Goal: Task Accomplishment & Management: Manage account settings

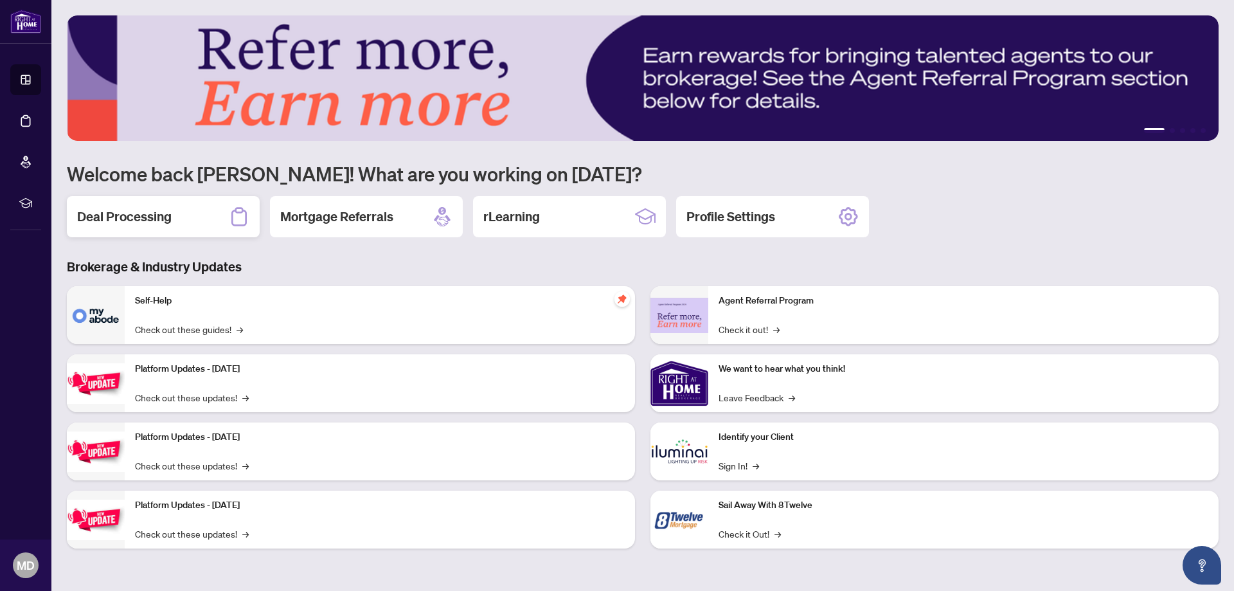
click at [169, 213] on h2 "Deal Processing" at bounding box center [124, 217] width 94 height 18
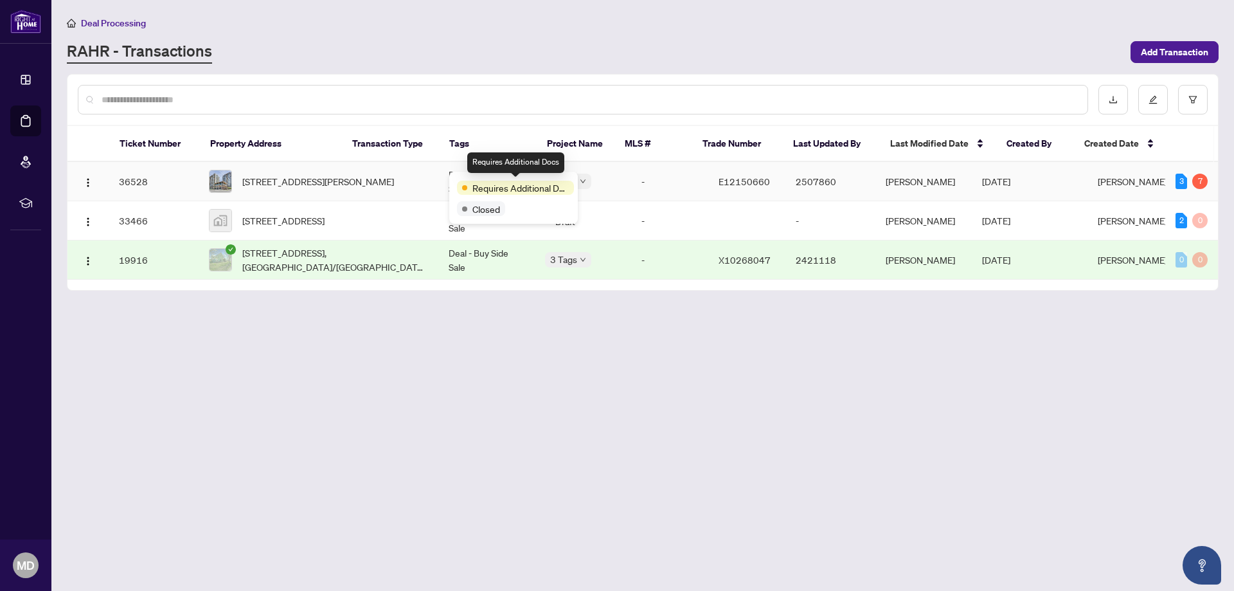
click at [498, 190] on span "Requires Additional Docs" at bounding box center [520, 188] width 96 height 14
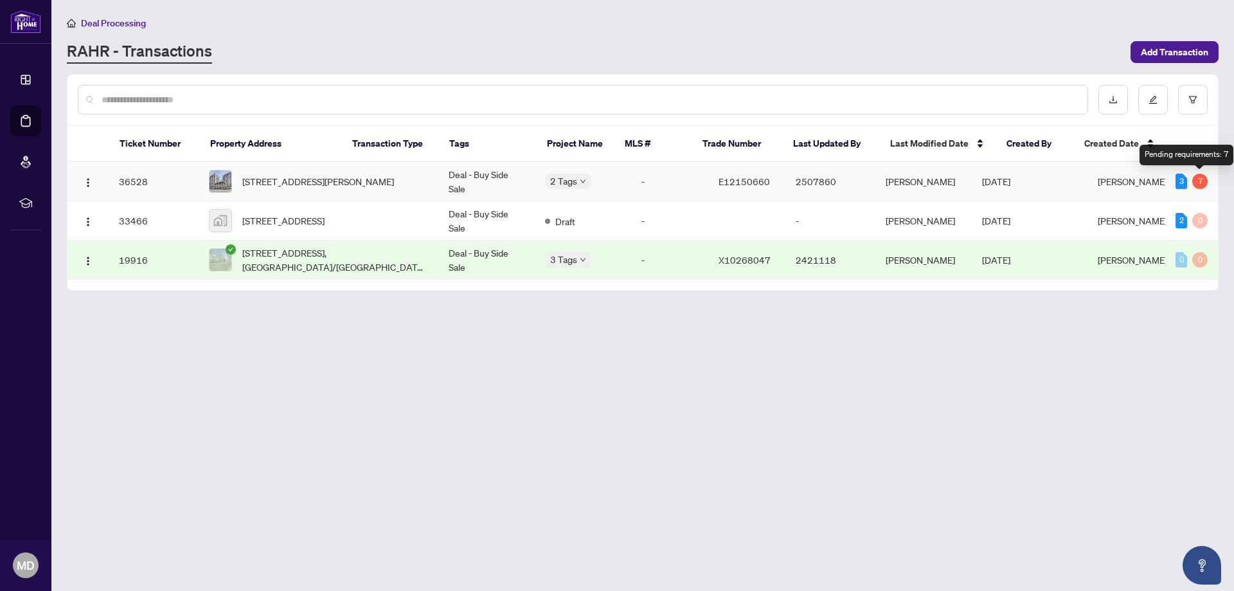
click at [1195, 182] on div "7" at bounding box center [1199, 181] width 15 height 15
click at [1179, 175] on div "3" at bounding box center [1182, 181] width 12 height 15
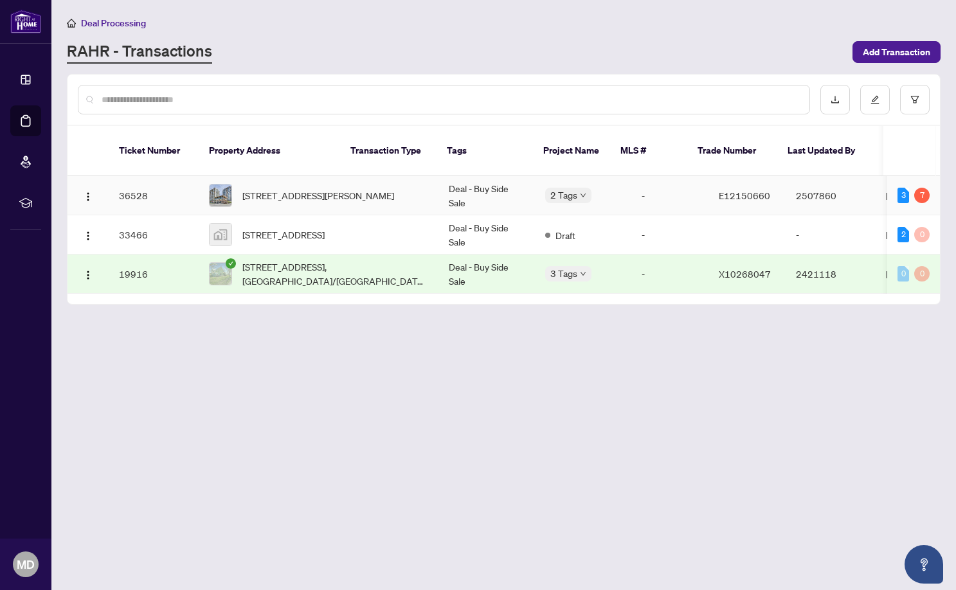
click at [438, 179] on td "Deal - Buy Side Sale" at bounding box center [486, 195] width 96 height 39
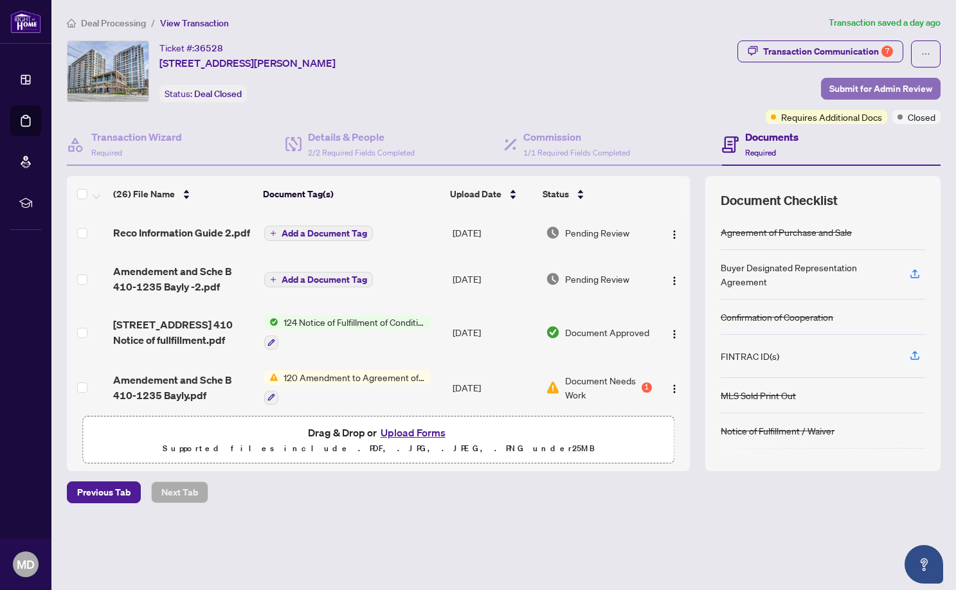
click at [874, 85] on span "Submit for Admin Review" at bounding box center [880, 88] width 103 height 21
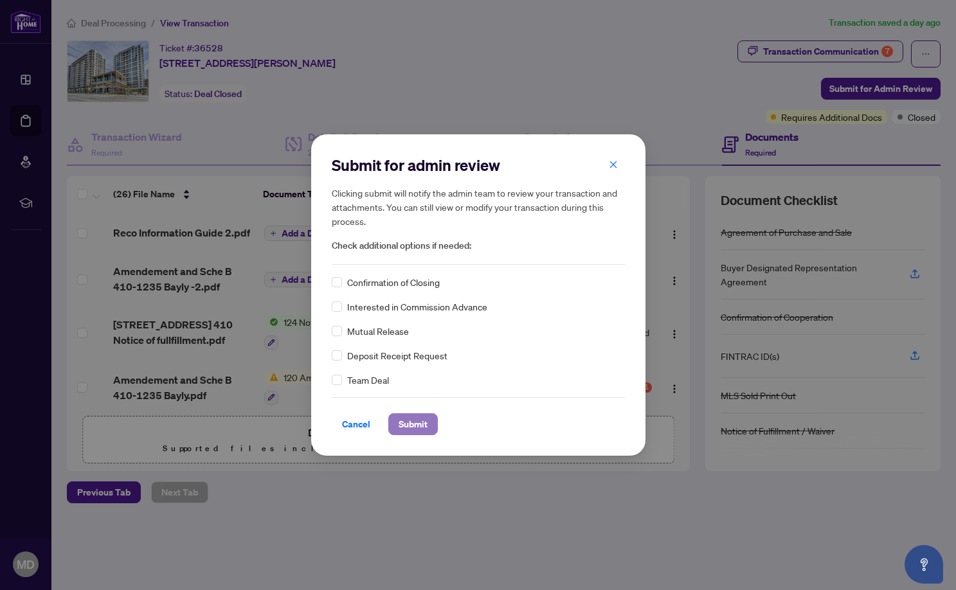
click at [426, 425] on span "Submit" at bounding box center [413, 424] width 29 height 21
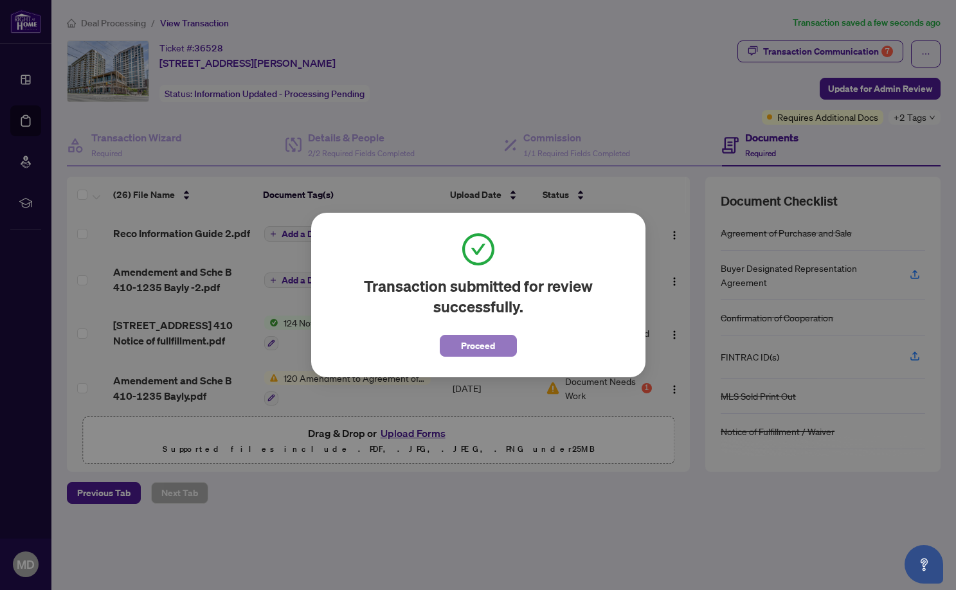
click at [487, 345] on span "Proceed" at bounding box center [478, 346] width 34 height 21
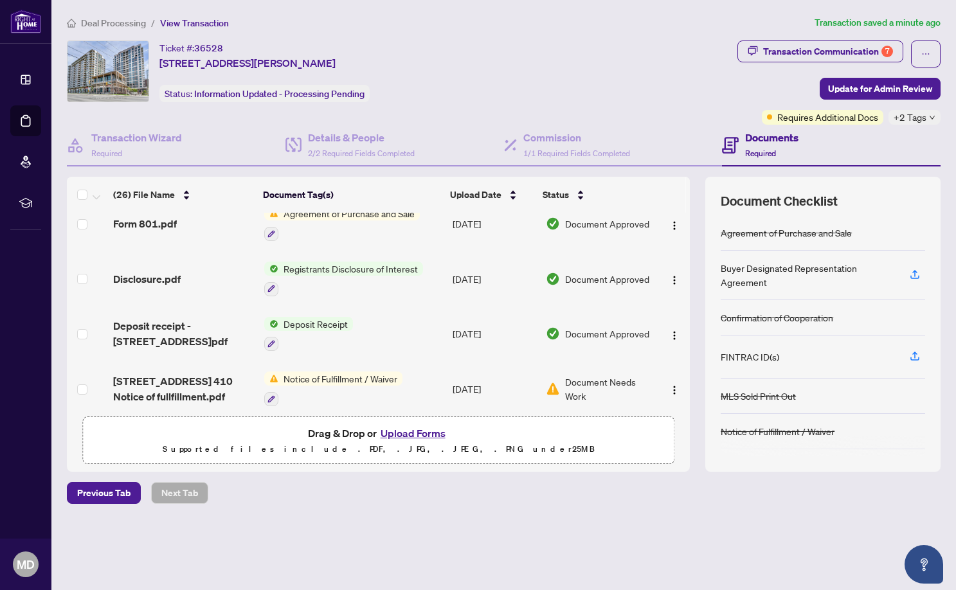
scroll to position [1157, 0]
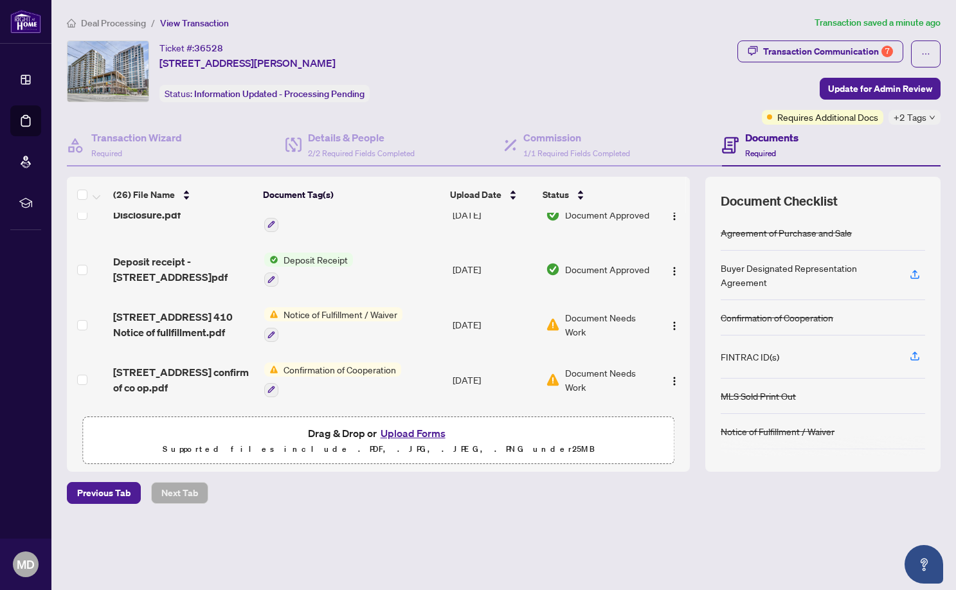
click at [372, 309] on span "Notice of Fulfillment / Waiver" at bounding box center [340, 314] width 124 height 14
click at [353, 373] on span "Notice of Fulfillment / Waiver" at bounding box center [338, 373] width 124 height 14
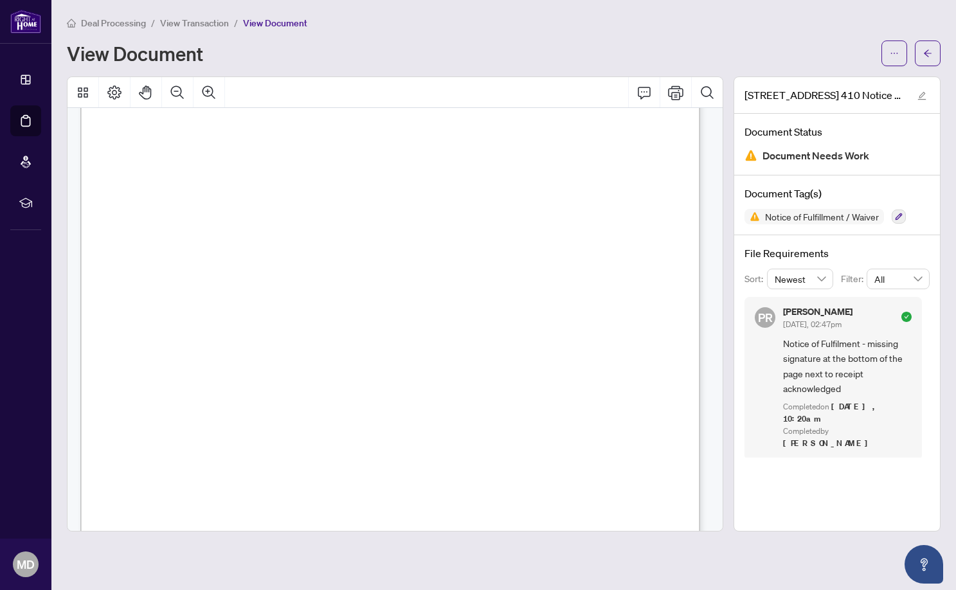
scroll to position [777, 0]
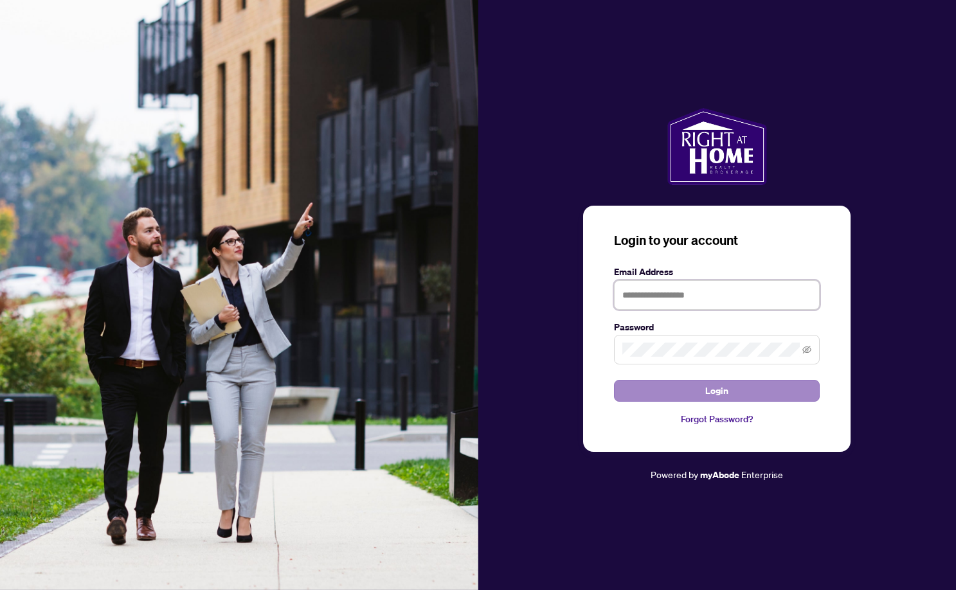
type input "**********"
click at [701, 391] on button "Login" at bounding box center [717, 391] width 206 height 22
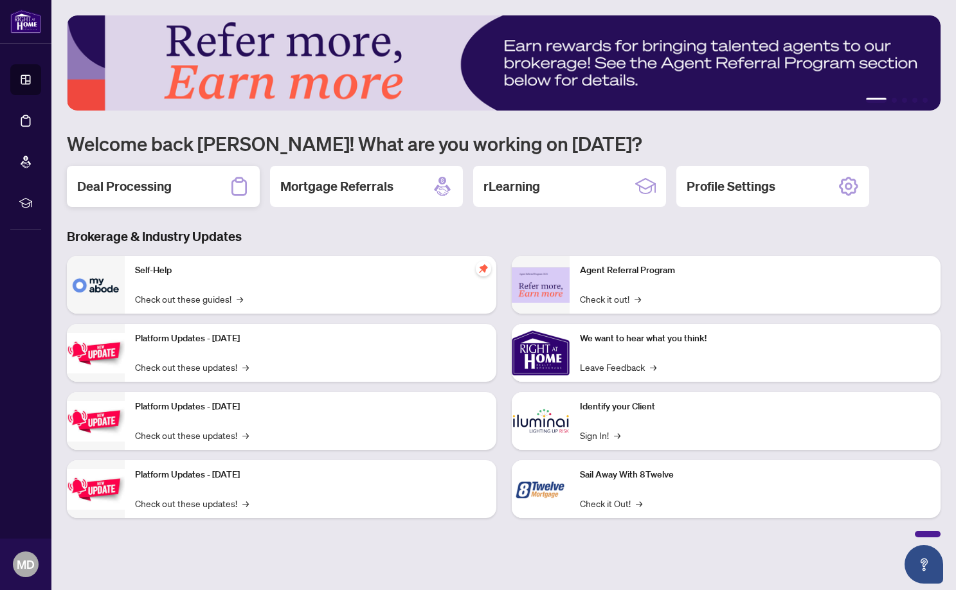
click at [132, 187] on h2 "Deal Processing" at bounding box center [124, 186] width 94 height 18
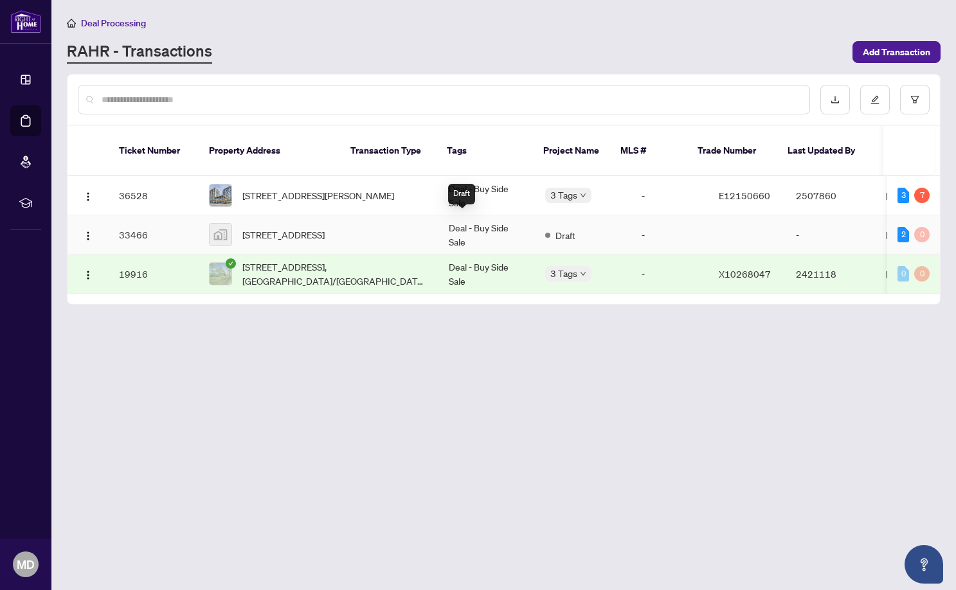
click at [545, 233] on span at bounding box center [547, 235] width 5 height 5
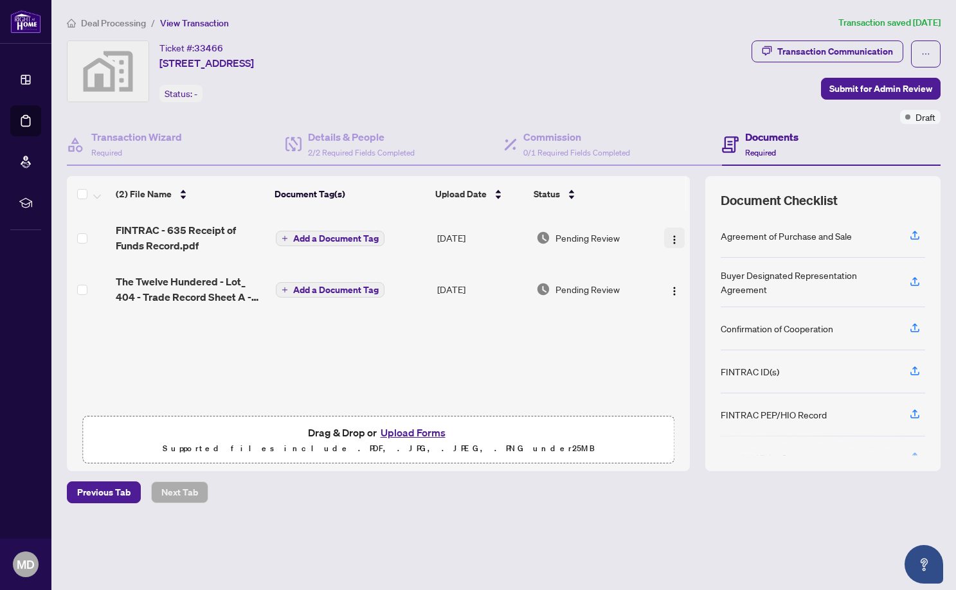
click at [673, 237] on img "button" at bounding box center [674, 240] width 10 height 10
click at [346, 238] on span "Add a Document Tag" at bounding box center [335, 238] width 85 height 9
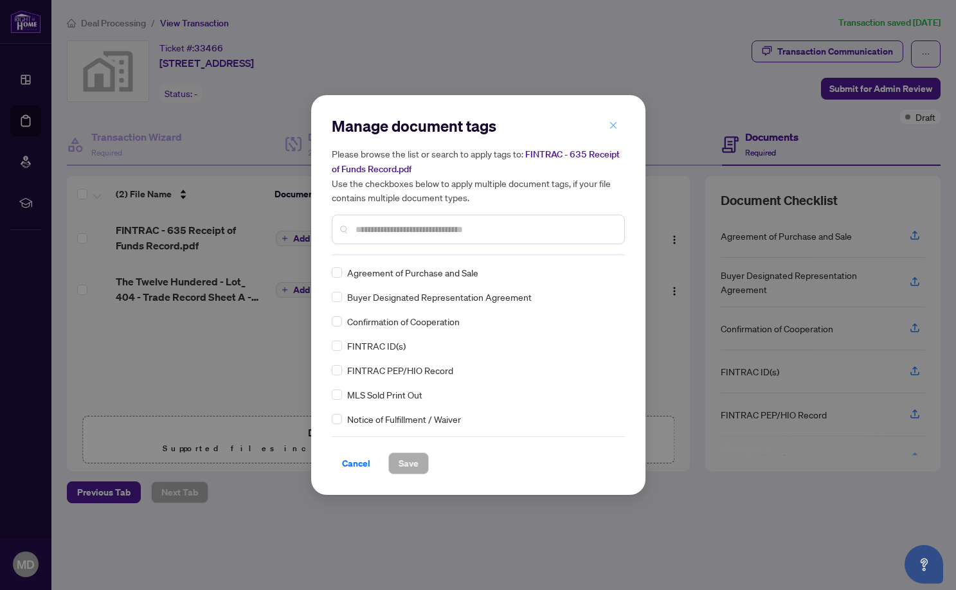
click at [613, 125] on icon "close" at bounding box center [613, 125] width 9 height 9
